Goal: Task Accomplishment & Management: Complete application form

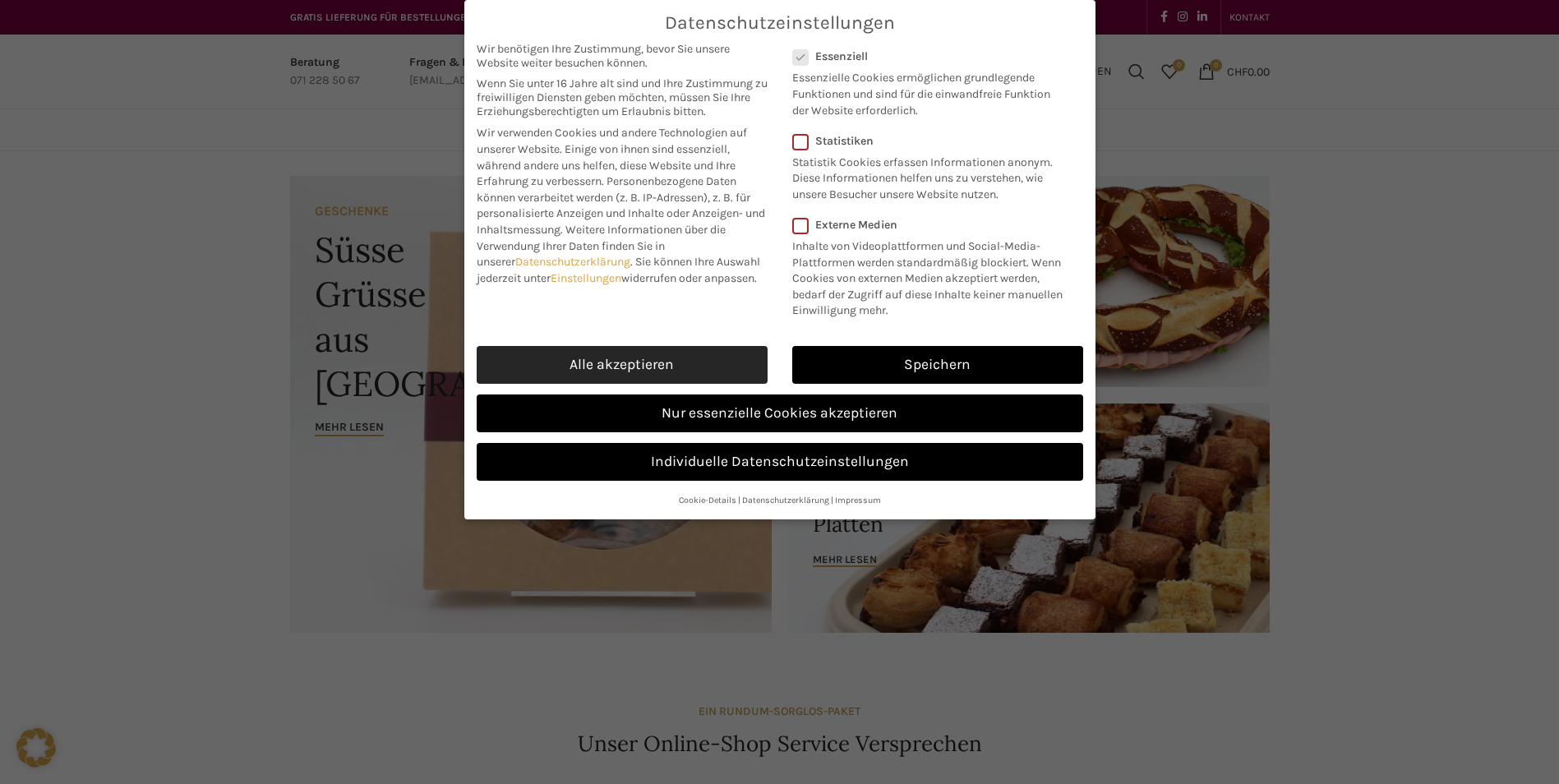
click at [672, 368] on link "Alle akzeptieren" at bounding box center [622, 364] width 291 height 38
checkbox input "true"
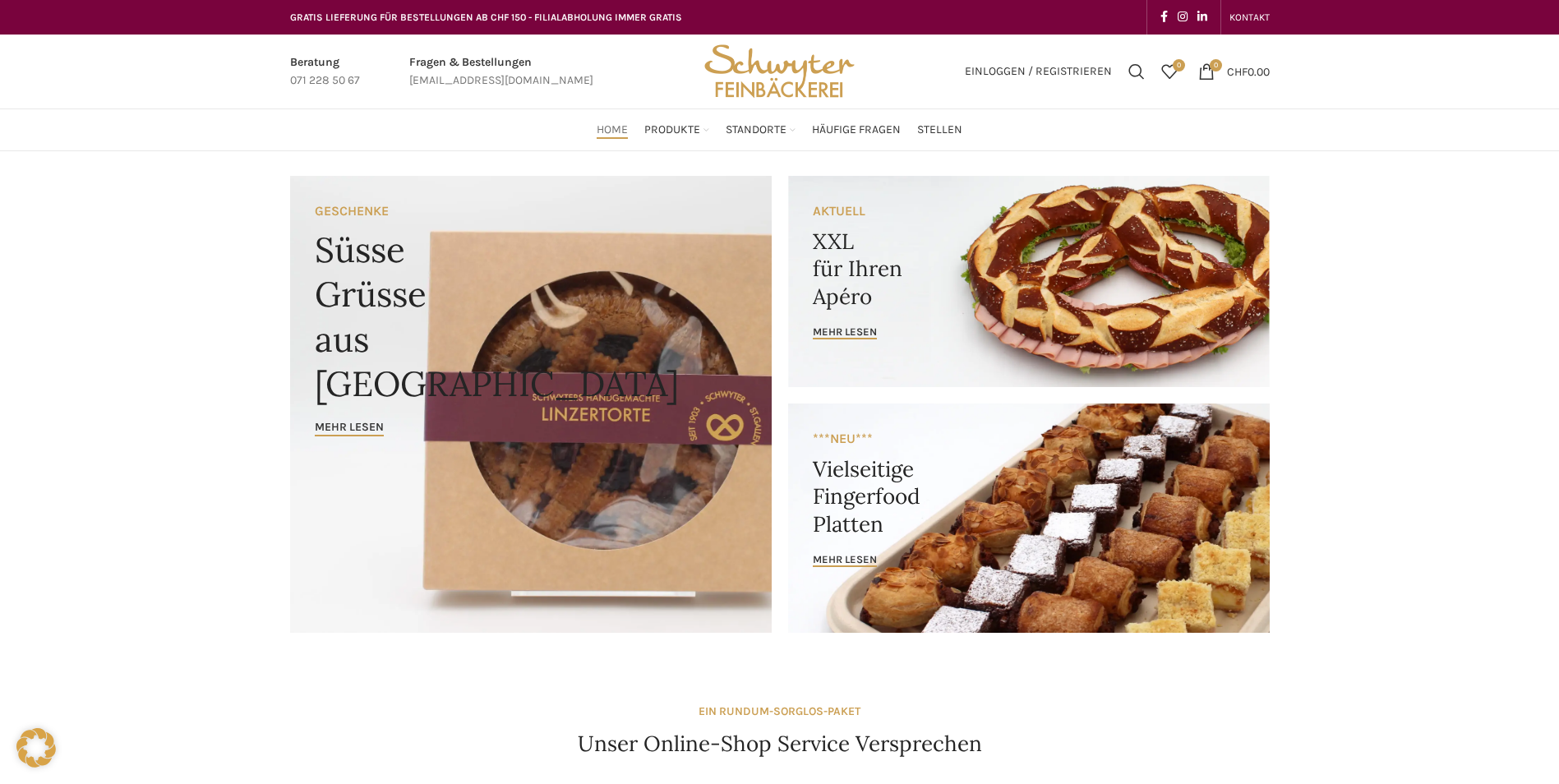
click at [604, 131] on span "Home" at bounding box center [612, 131] width 32 height 16
click at [669, 126] on span "Produkte" at bounding box center [672, 131] width 56 height 16
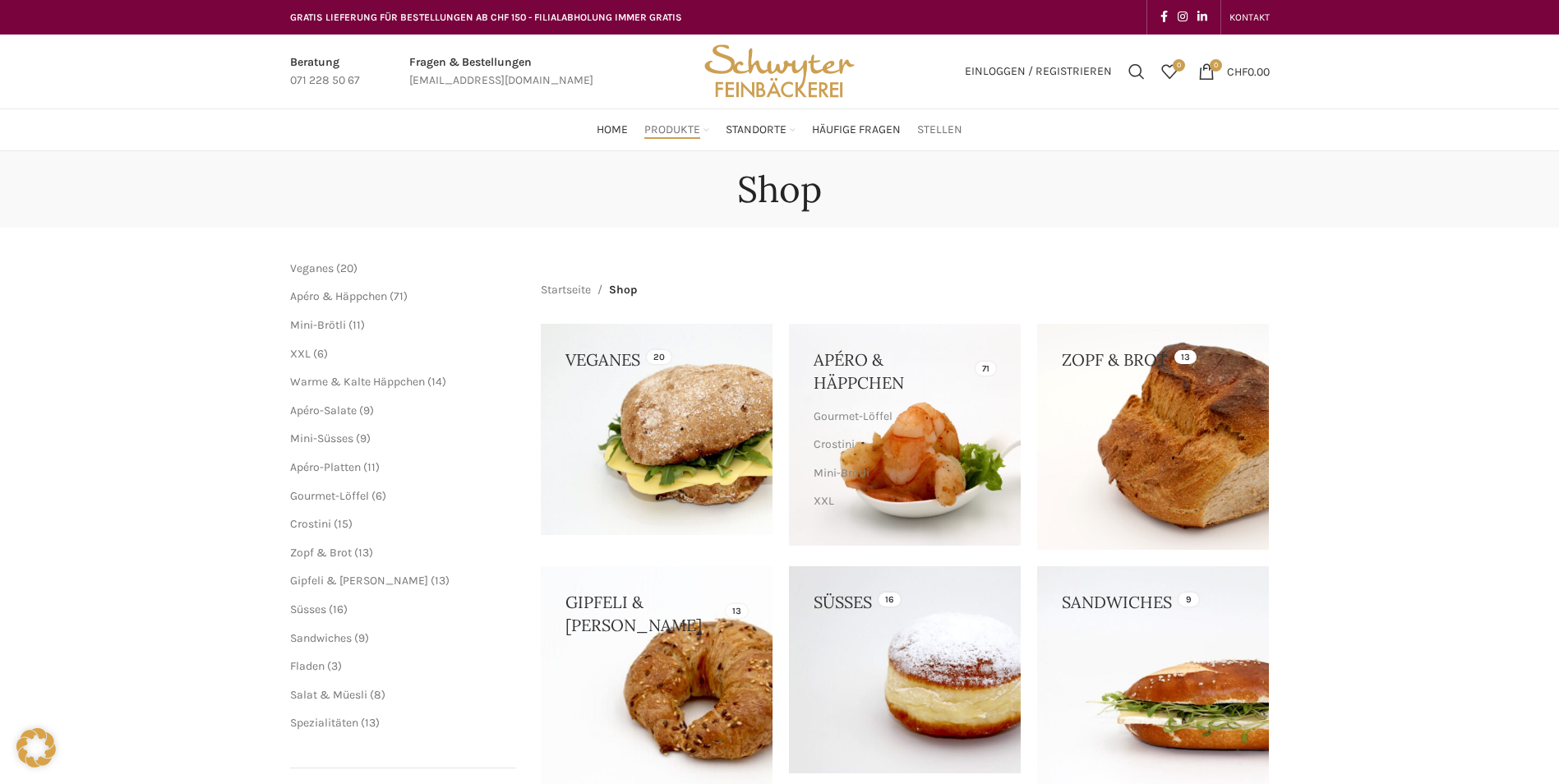
click at [934, 125] on span "Stellen" at bounding box center [940, 131] width 46 height 16
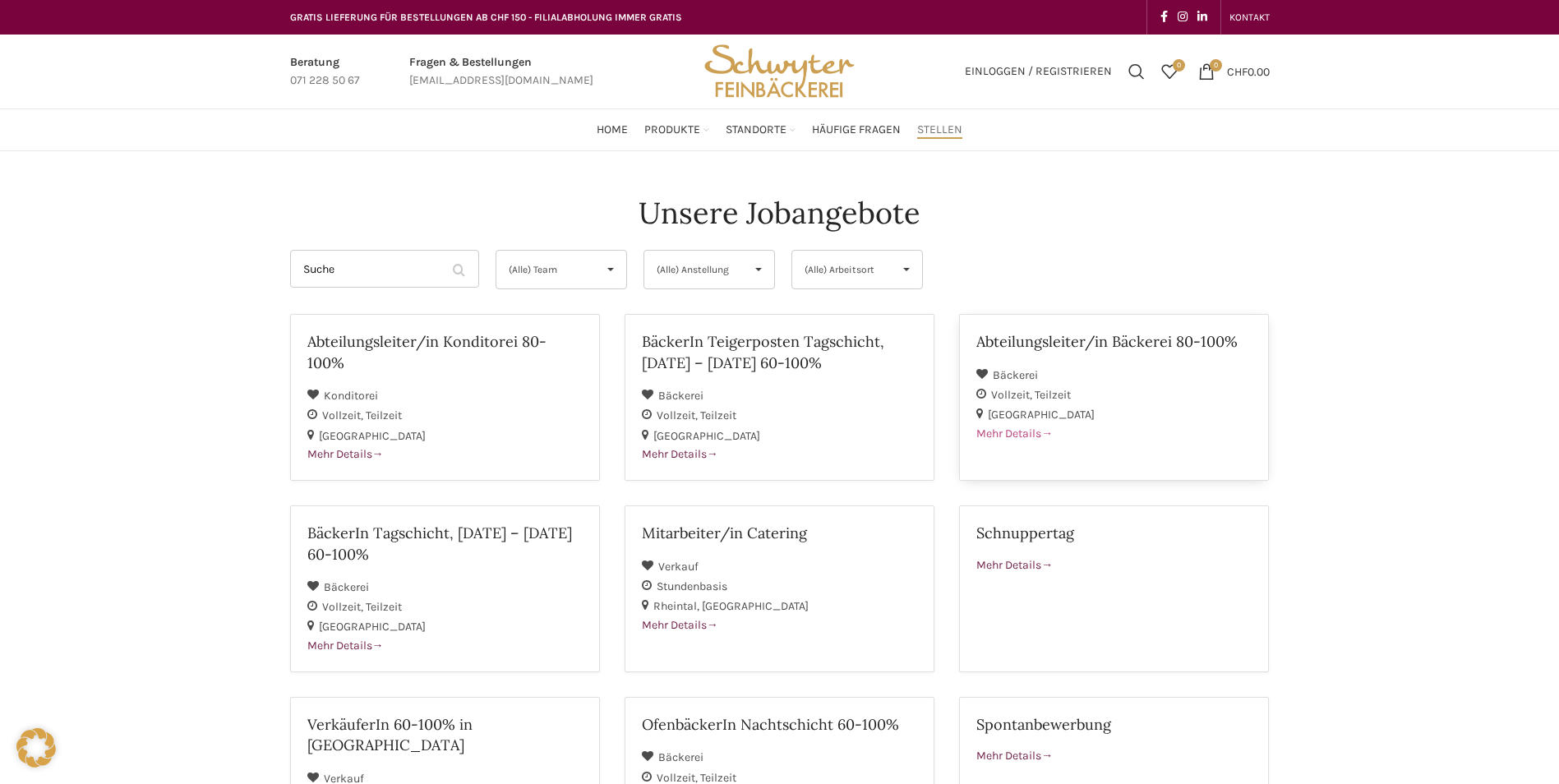
click at [1053, 429] on span at bounding box center [1047, 433] width 11 height 14
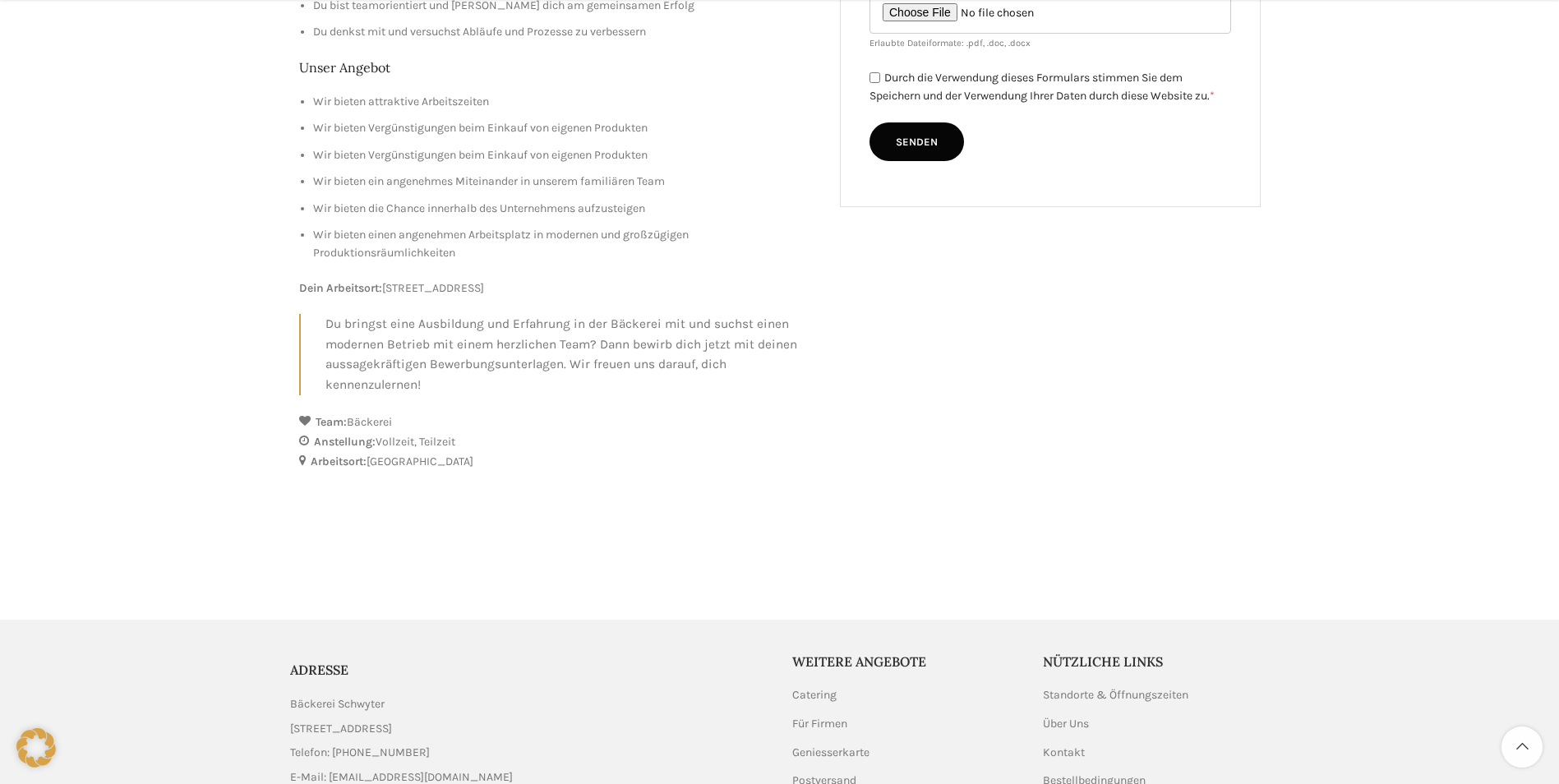
scroll to position [739, 0]
